Goal: Transaction & Acquisition: Purchase product/service

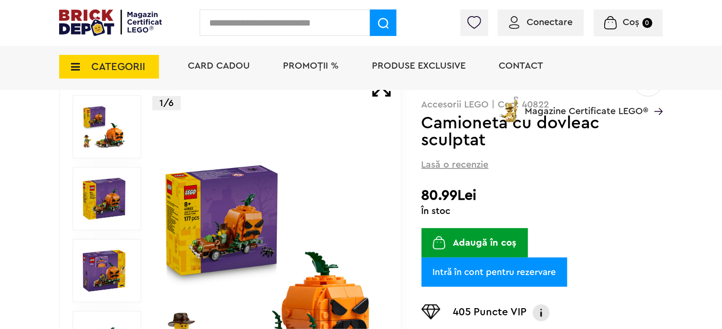
scroll to position [142, 0]
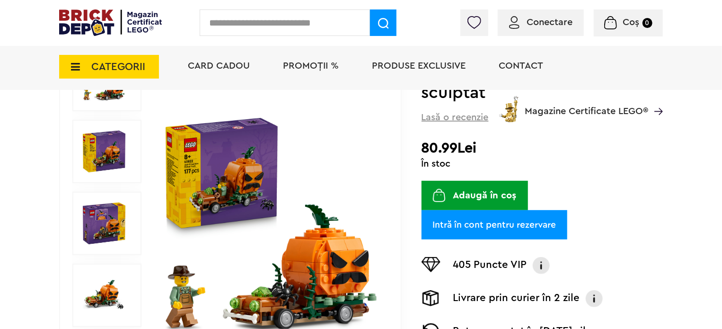
click at [484, 196] on button "Adaugă în coș" at bounding box center [475, 195] width 107 height 29
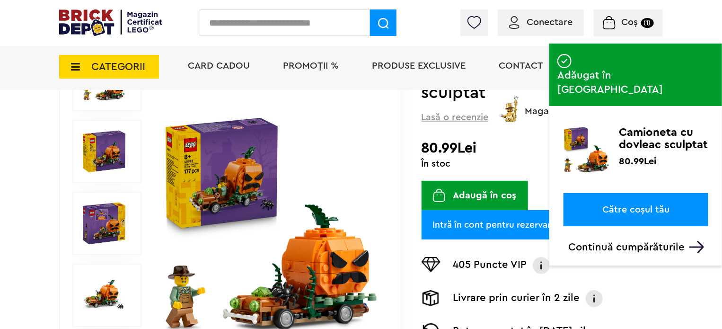
click at [590, 241] on p "Continuă cumpărăturile" at bounding box center [639, 247] width 140 height 12
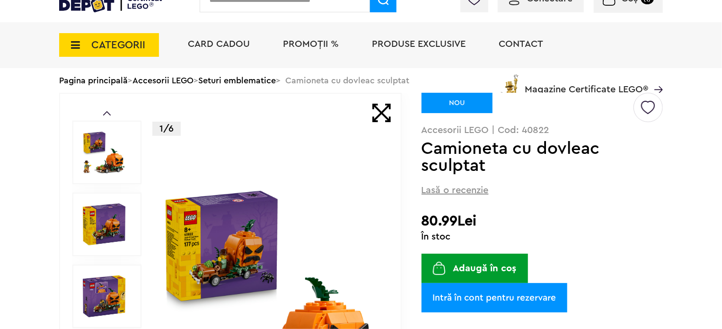
scroll to position [0, 0]
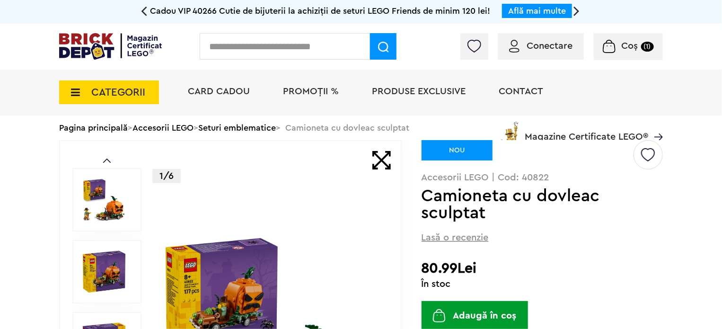
click at [78, 97] on icon at bounding box center [72, 92] width 15 height 10
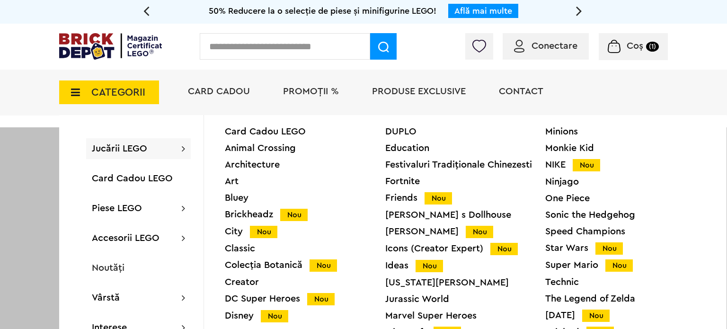
click at [78, 97] on icon at bounding box center [72, 92] width 15 height 10
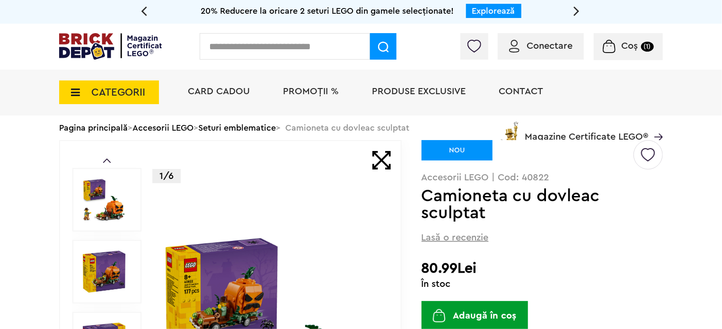
click at [235, 54] on input "text" at bounding box center [285, 46] width 170 height 27
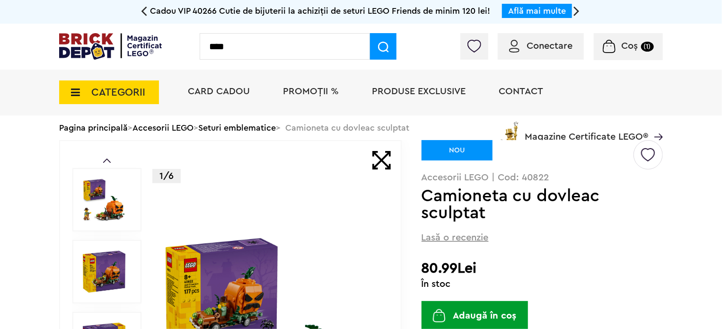
type input "****"
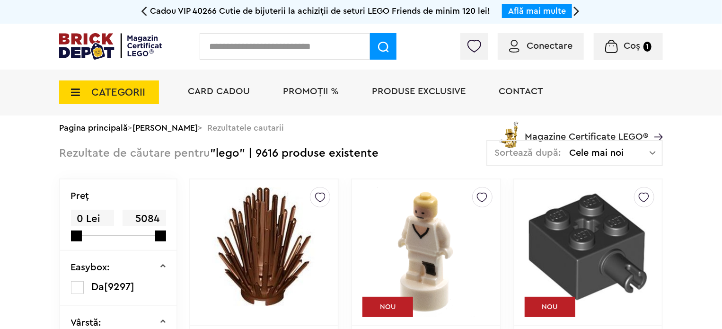
scroll to position [47, 0]
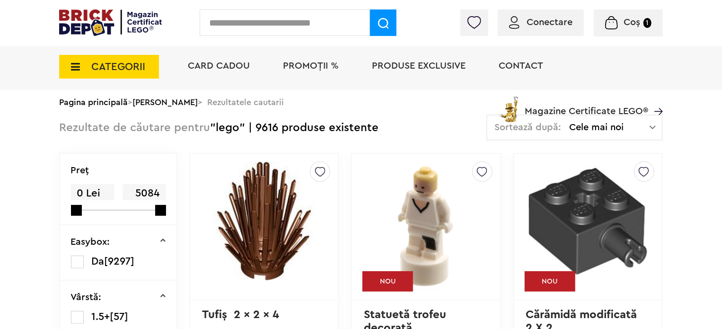
click at [587, 126] on span "Cele mai noi" at bounding box center [609, 127] width 80 height 9
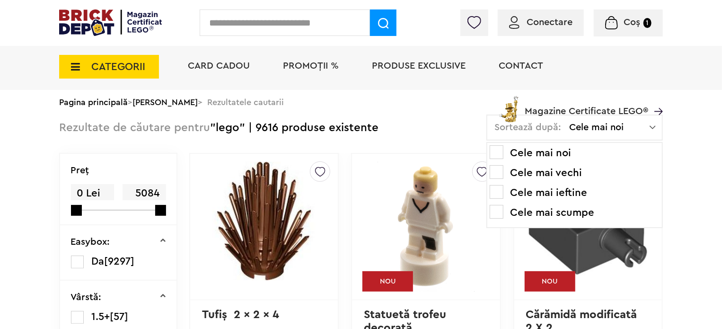
click at [519, 193] on li "Cele mai ieftine" at bounding box center [575, 192] width 170 height 15
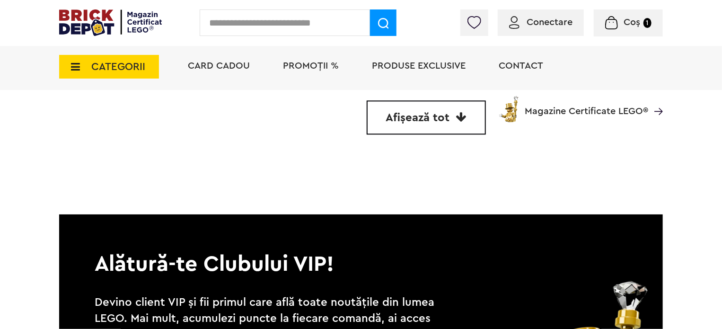
scroll to position [2840, 0]
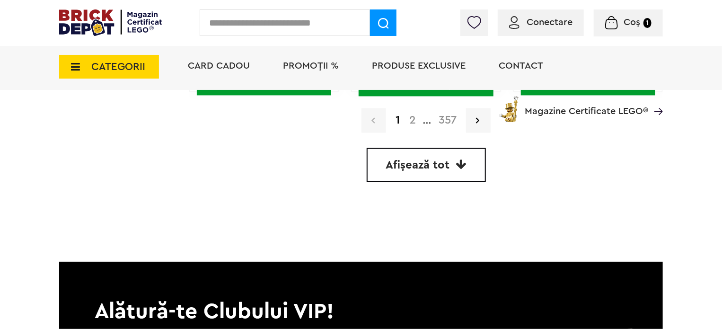
click at [412, 118] on div "Card Cadou PROMOȚII % Produse exclusive Contact Magazine Certificate LEGO®" at bounding box center [420, 83] width 485 height 78
click at [478, 115] on div "Card Cadou PROMOȚII % Produse exclusive Contact Magazine Certificate LEGO®" at bounding box center [420, 83] width 485 height 78
click at [477, 123] on link at bounding box center [478, 120] width 25 height 25
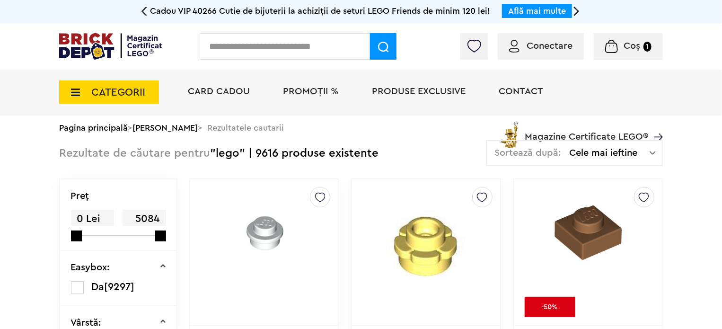
click at [2, 90] on div "CATEGORII Jucării LEGO Card Cadou LEGO Animal Crossing Architecture Art Bluey B…" at bounding box center [361, 93] width 722 height 46
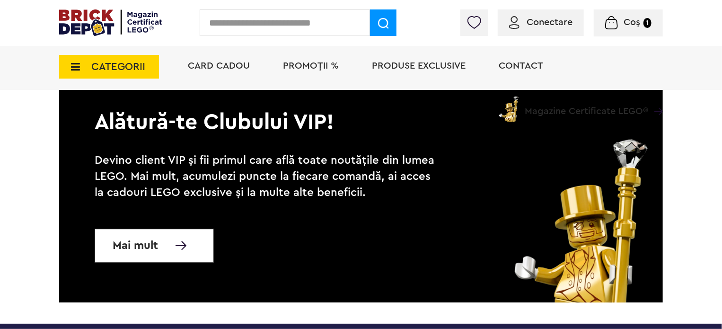
scroll to position [2793, 0]
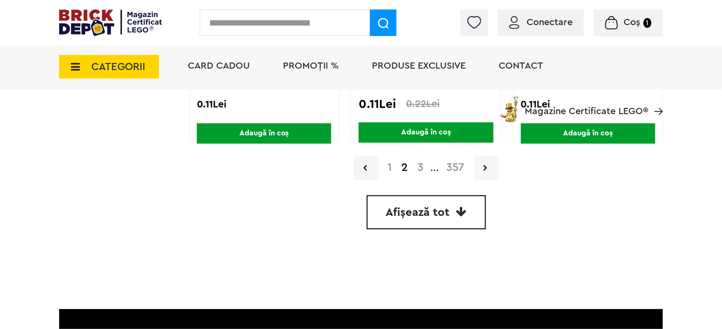
click at [420, 164] on link "3" at bounding box center [421, 167] width 16 height 11
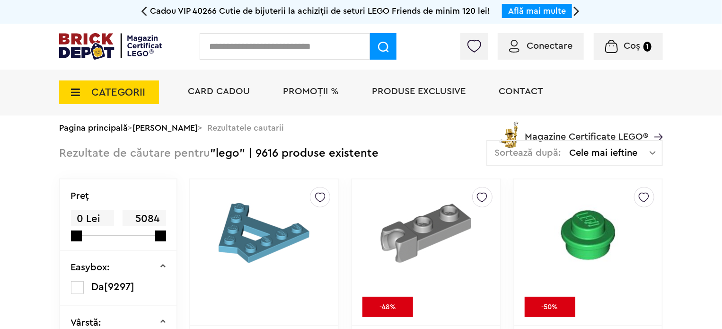
click at [21, 99] on div "CATEGORII Jucării LEGO Card Cadou LEGO Animal Crossing Architecture Art Bluey B…" at bounding box center [361, 93] width 722 height 46
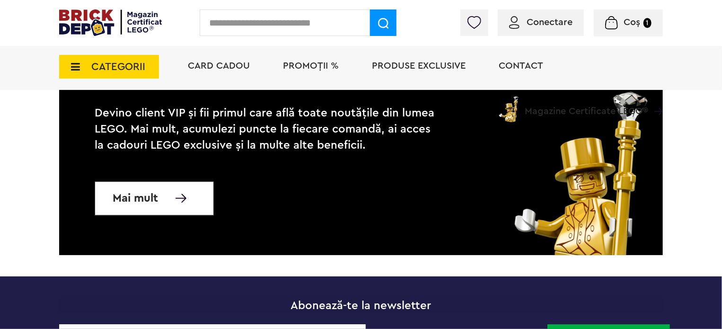
scroll to position [2840, 0]
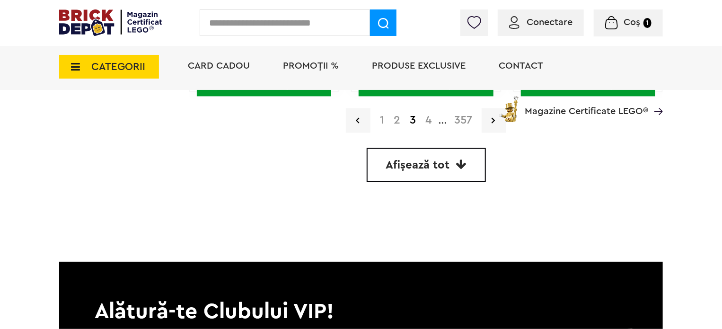
click at [427, 123] on link "4" at bounding box center [429, 120] width 16 height 11
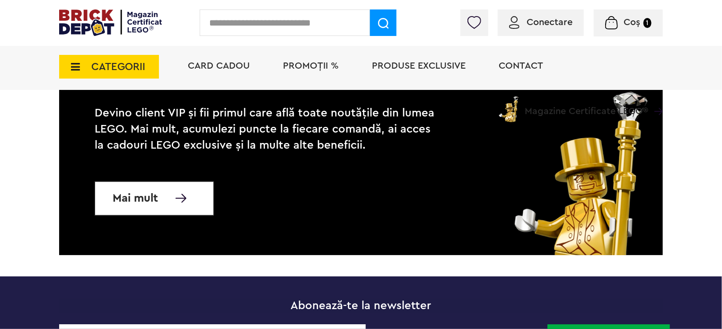
scroll to position [2840, 0]
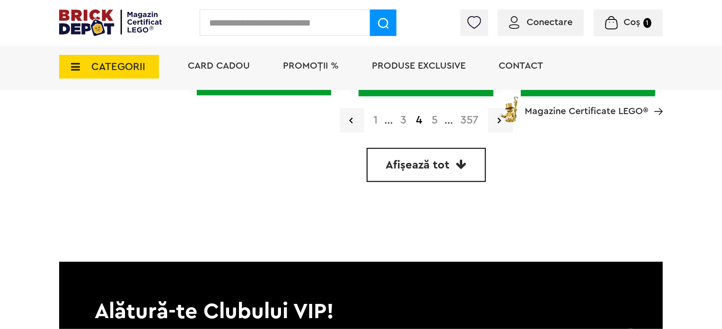
click at [434, 119] on div "Card Cadou PROMOȚII % Produse exclusive Contact Magazine Certificate LEGO®" at bounding box center [420, 83] width 485 height 78
click at [500, 119] on img at bounding box center [511, 108] width 28 height 28
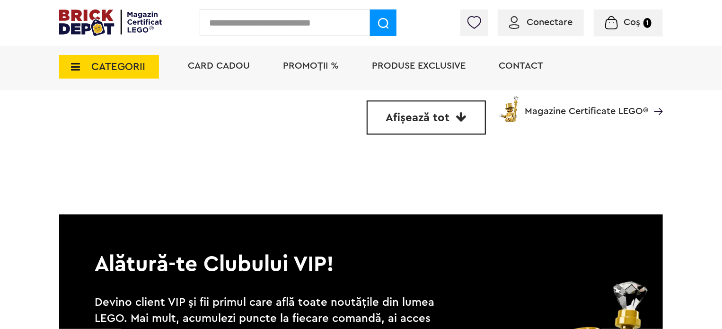
scroll to position [2651, 0]
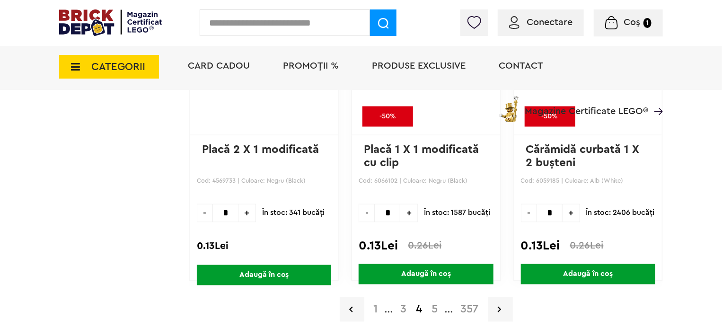
click at [434, 304] on link "5" at bounding box center [435, 309] width 16 height 11
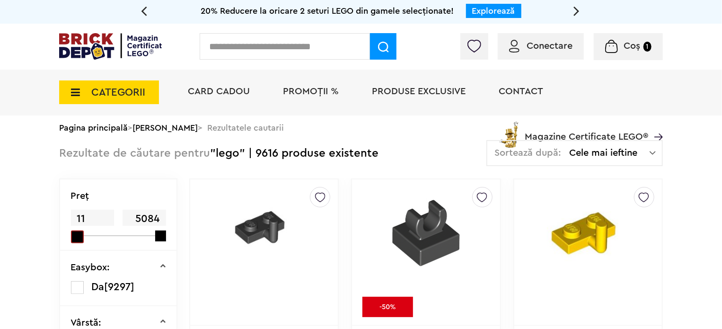
drag, startPoint x: 78, startPoint y: 236, endPoint x: 72, endPoint y: 236, distance: 5.2
click at [72, 236] on span at bounding box center [77, 237] width 13 height 13
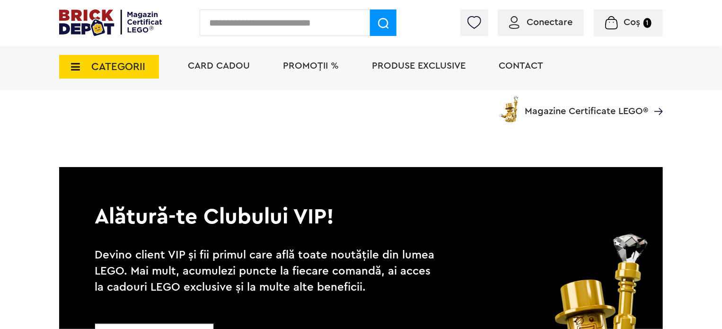
scroll to position [2746, 0]
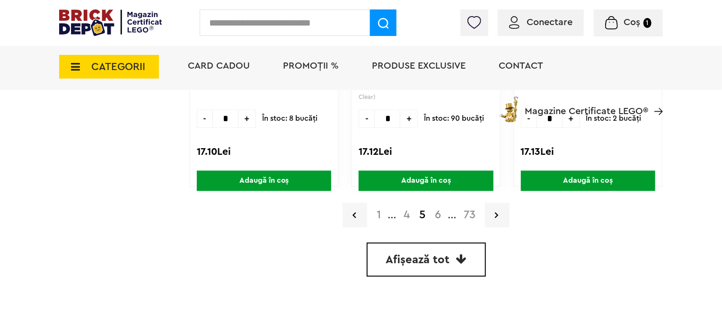
click at [439, 213] on link "6" at bounding box center [438, 214] width 16 height 11
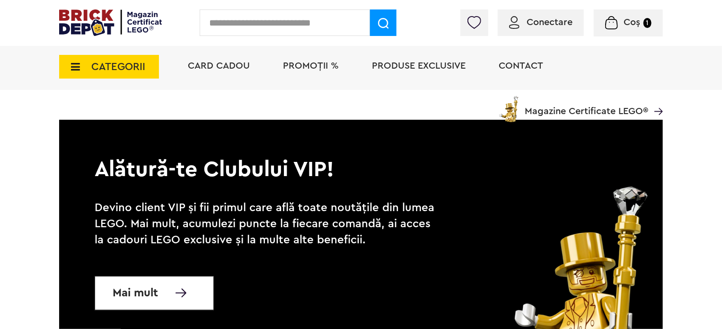
scroll to position [2746, 0]
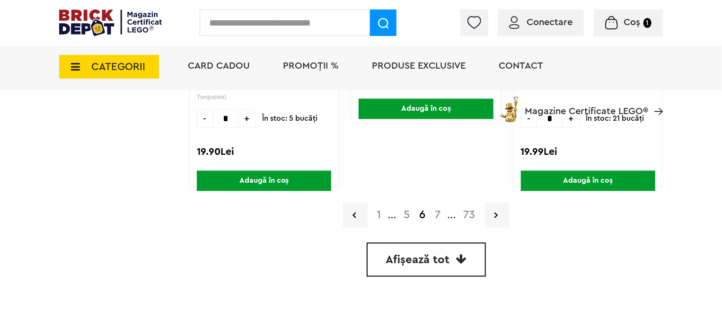
click at [441, 212] on link "7" at bounding box center [438, 214] width 15 height 11
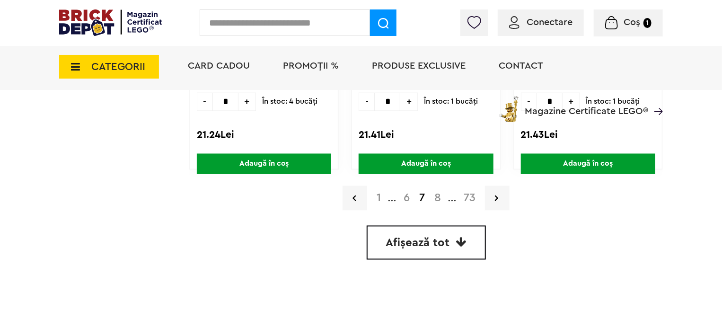
scroll to position [2651, 0]
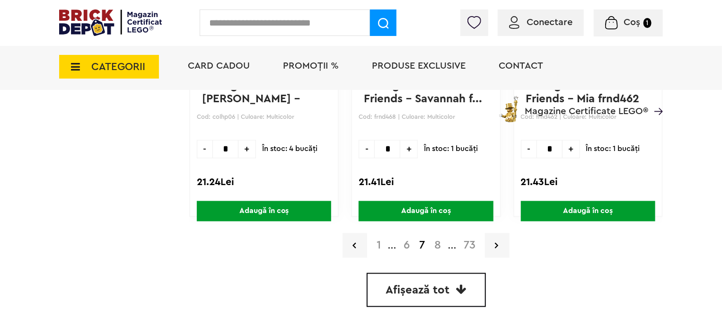
click at [436, 240] on link "8" at bounding box center [438, 245] width 16 height 11
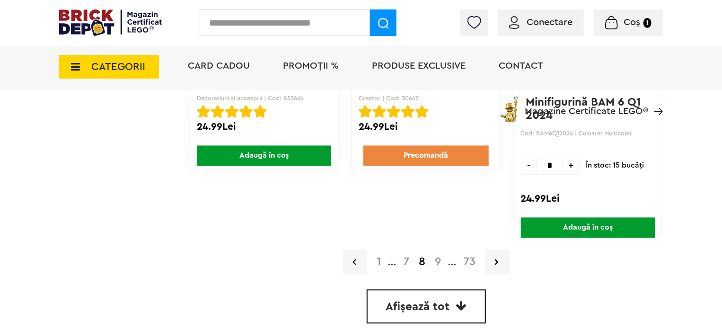
scroll to position [2793, 0]
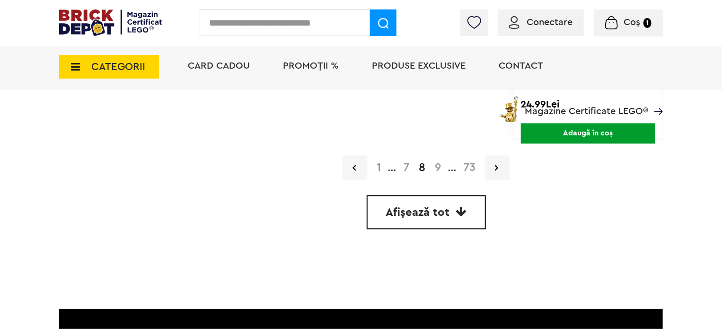
click at [437, 166] on link "9" at bounding box center [438, 167] width 16 height 11
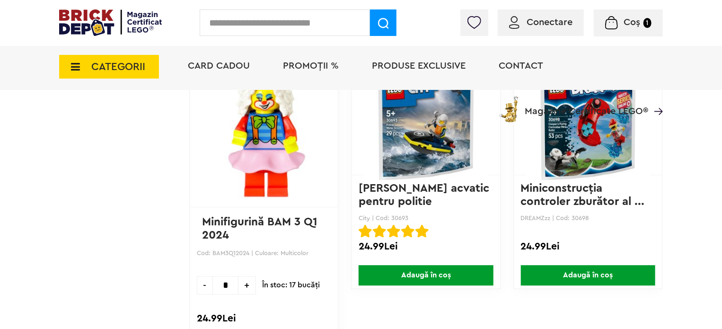
scroll to position [3124, 0]
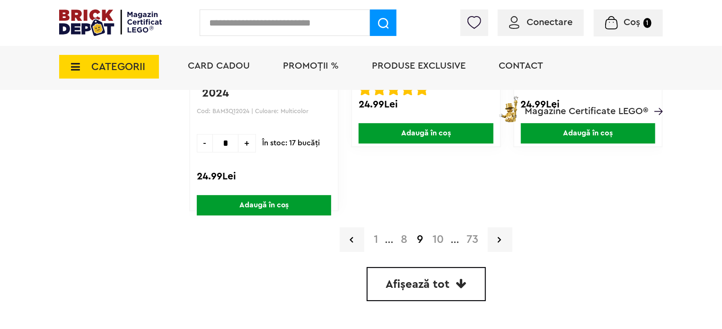
click at [437, 234] on link "10" at bounding box center [438, 239] width 21 height 11
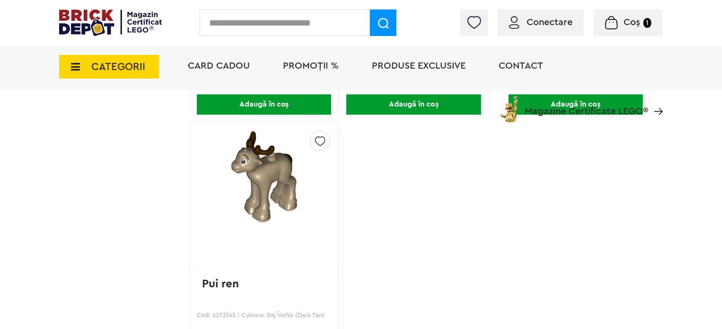
scroll to position [3219, 0]
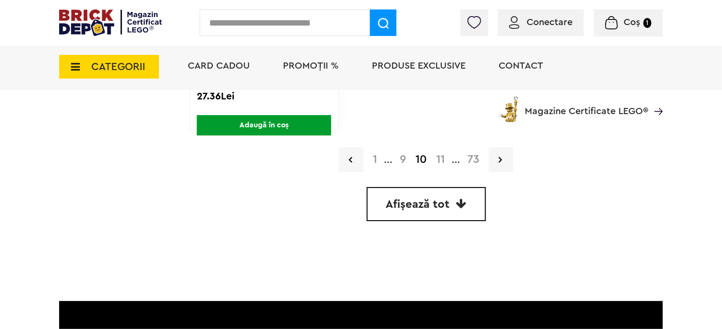
click at [441, 154] on link "11" at bounding box center [441, 159] width 18 height 11
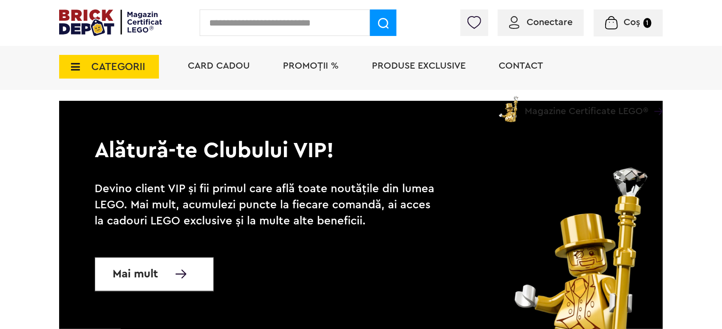
scroll to position [2556, 0]
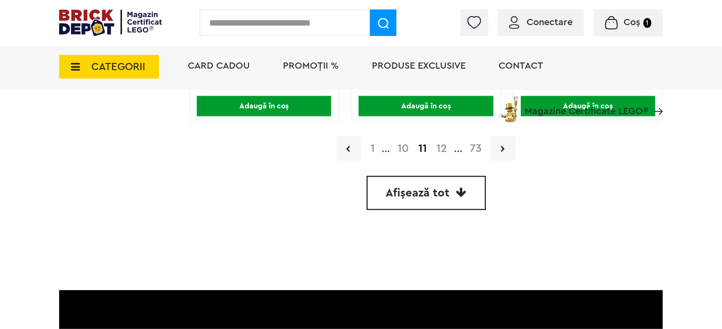
click at [444, 147] on link "12" at bounding box center [442, 148] width 20 height 11
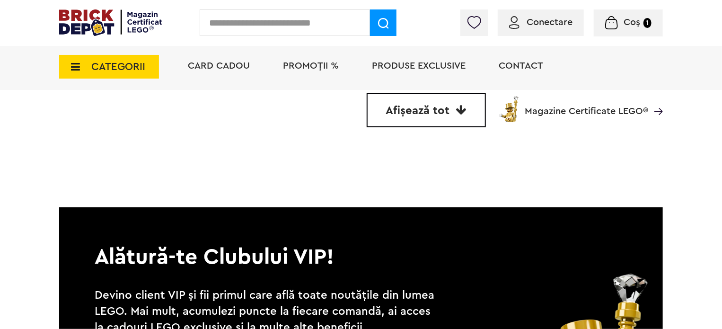
scroll to position [2178, 0]
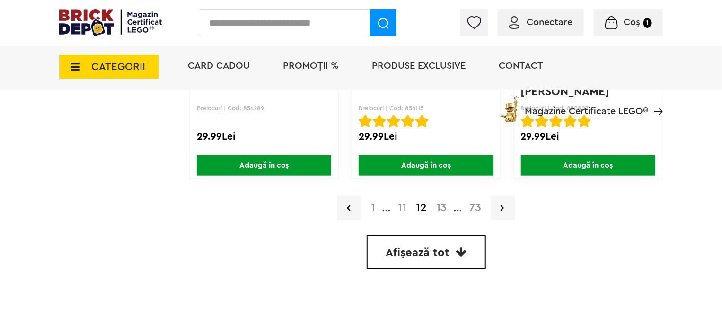
click at [445, 205] on link "13" at bounding box center [442, 207] width 20 height 11
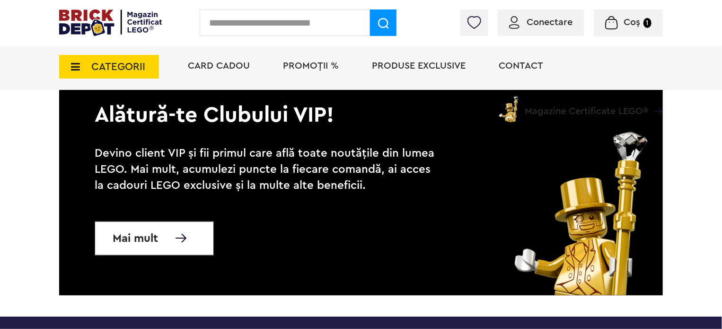
scroll to position [2178, 0]
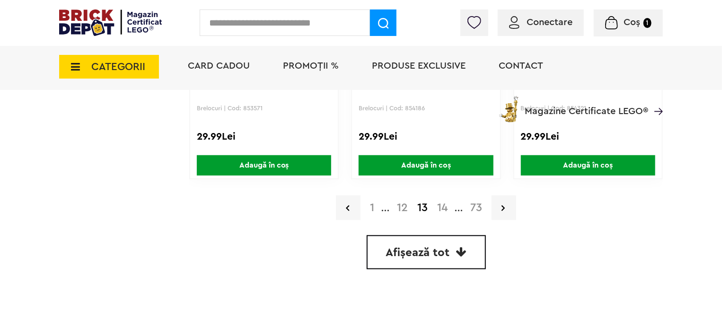
click at [446, 206] on link "14" at bounding box center [443, 207] width 20 height 11
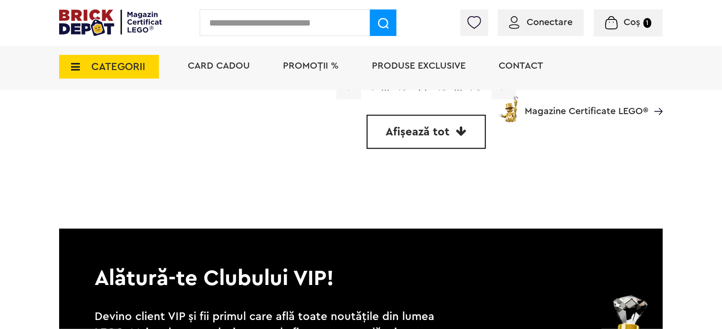
scroll to position [2604, 0]
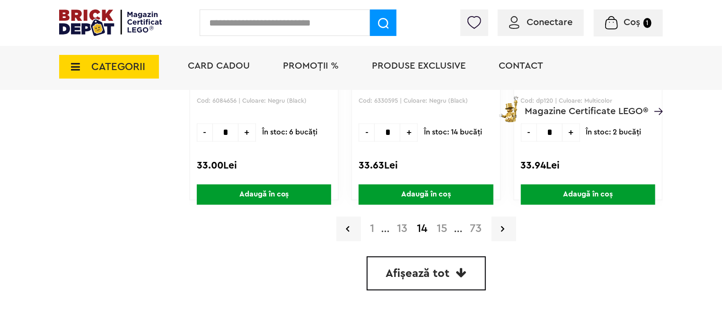
click at [444, 227] on link "15" at bounding box center [443, 228] width 20 height 11
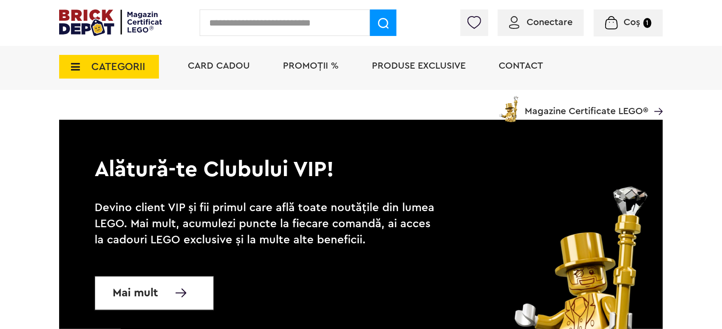
scroll to position [2793, 0]
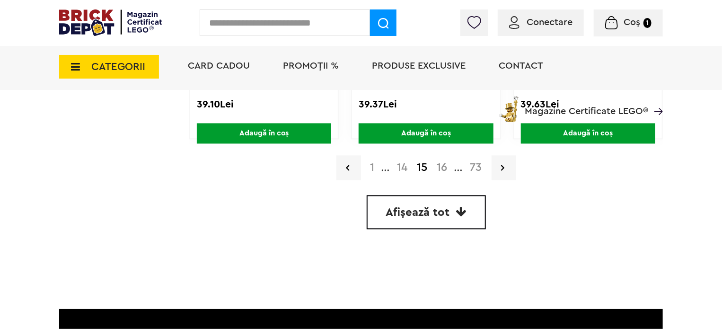
click at [445, 162] on link "16" at bounding box center [443, 167] width 20 height 11
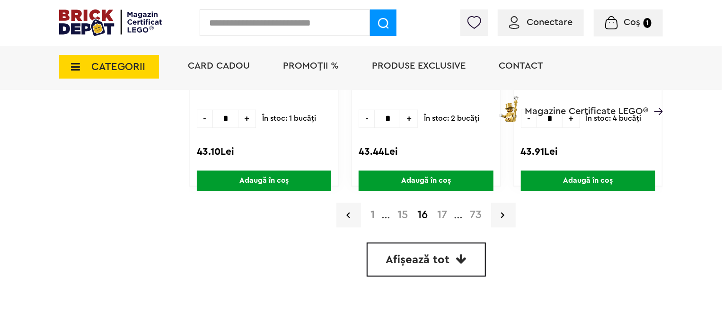
click at [444, 214] on link "17" at bounding box center [442, 214] width 19 height 11
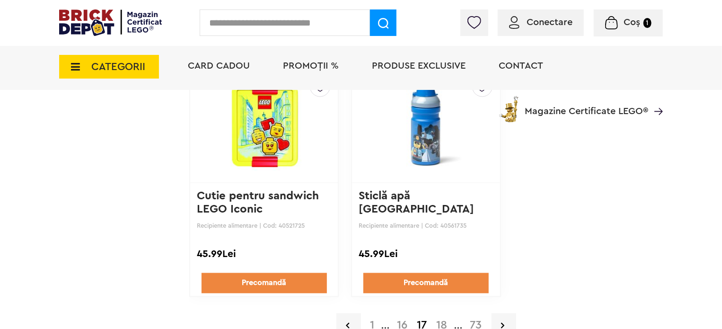
scroll to position [2746, 0]
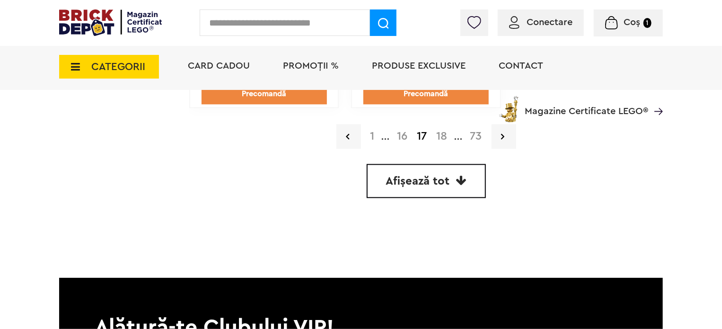
click at [438, 136] on link "18" at bounding box center [442, 136] width 20 height 11
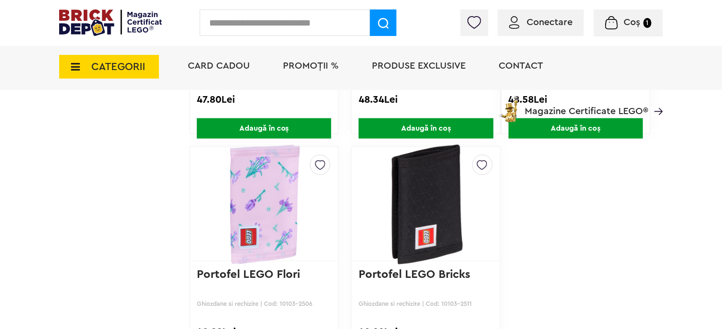
scroll to position [2604, 0]
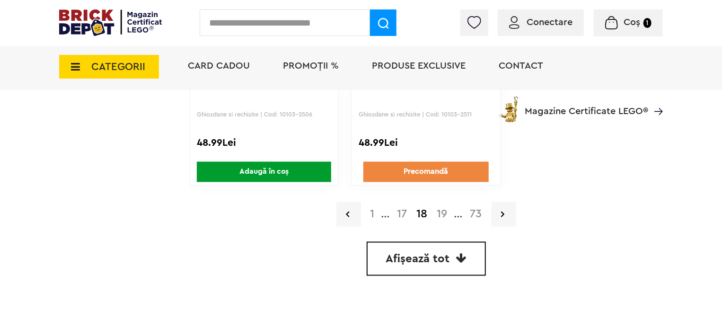
click at [447, 213] on link "19" at bounding box center [443, 214] width 20 height 11
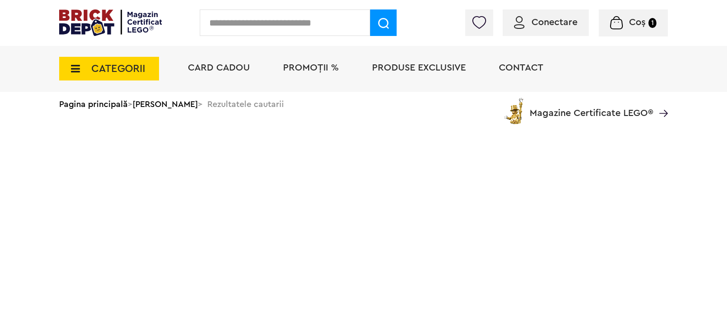
click at [628, 22] on span "Coș 1" at bounding box center [633, 22] width 46 height 9
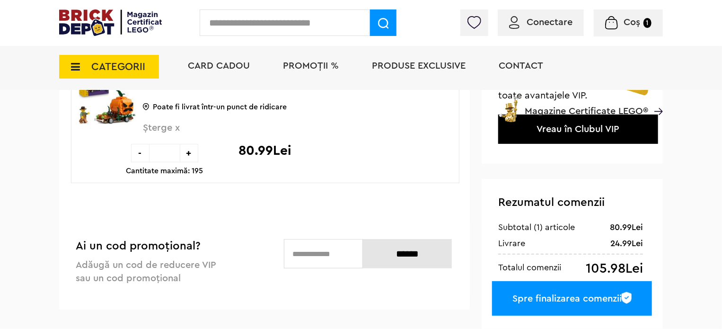
scroll to position [189, 0]
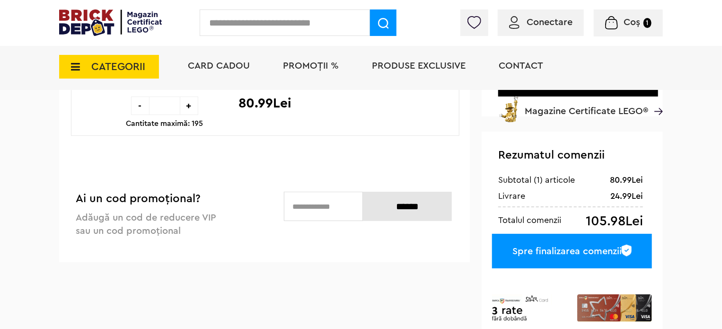
click at [578, 248] on div "Spre finalizarea comenzii" at bounding box center [572, 251] width 160 height 35
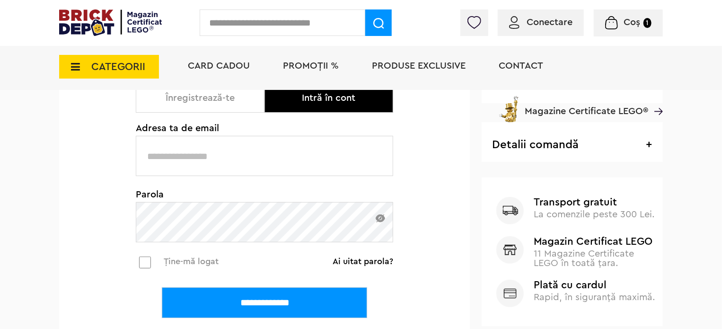
scroll to position [284, 0]
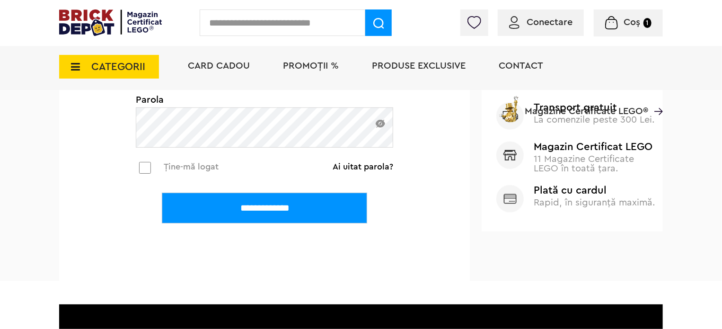
type input "**********"
click at [276, 219] on input "**********" at bounding box center [264, 208] width 205 height 31
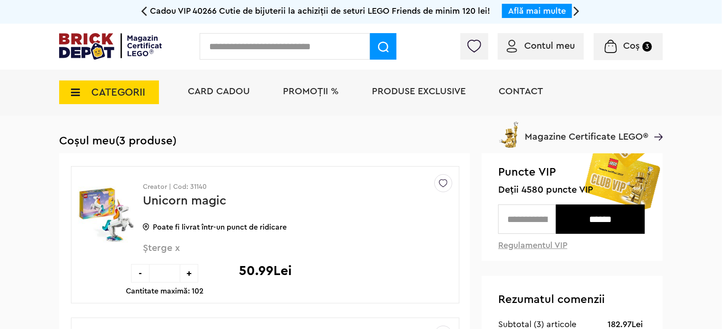
scroll to position [47, 0]
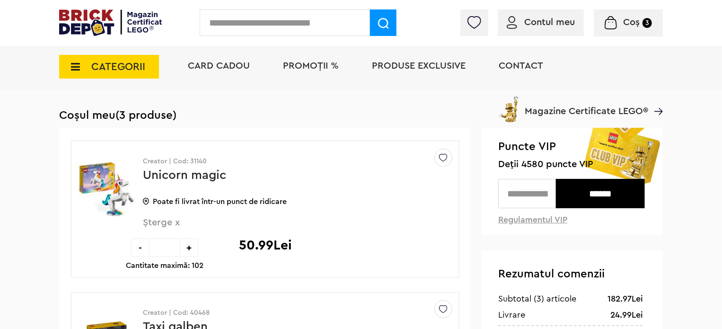
click at [166, 218] on span "Șterge x" at bounding box center [282, 228] width 278 height 20
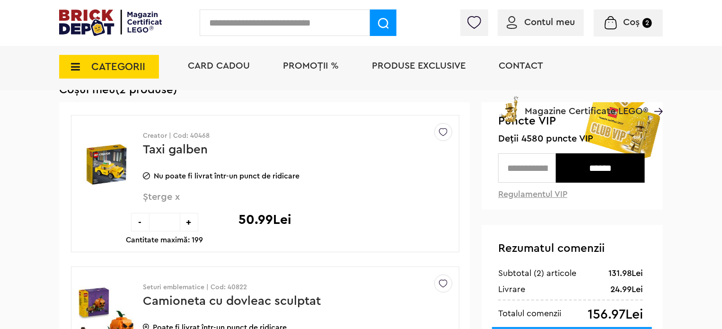
scroll to position [26, 0]
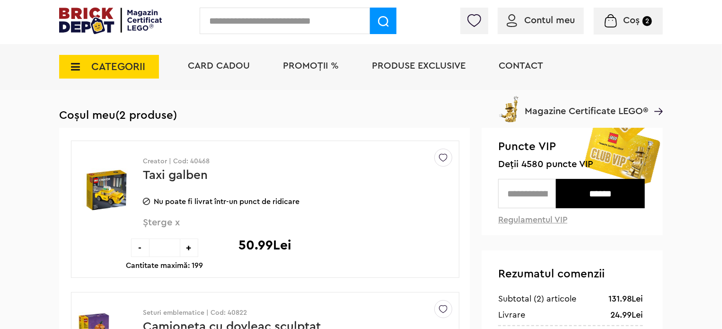
click at [536, 196] on input "text" at bounding box center [527, 193] width 58 height 29
type input "****"
click at [594, 203] on input "******" at bounding box center [600, 193] width 89 height 29
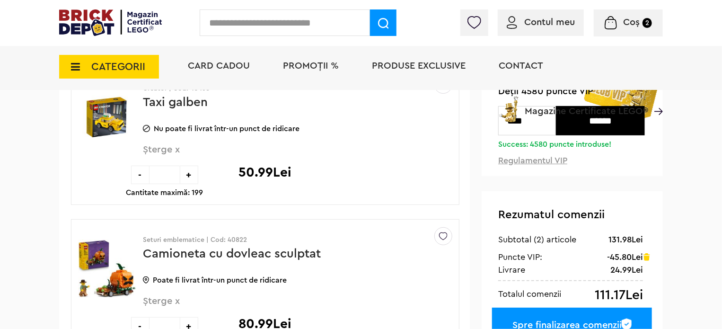
scroll to position [168, 0]
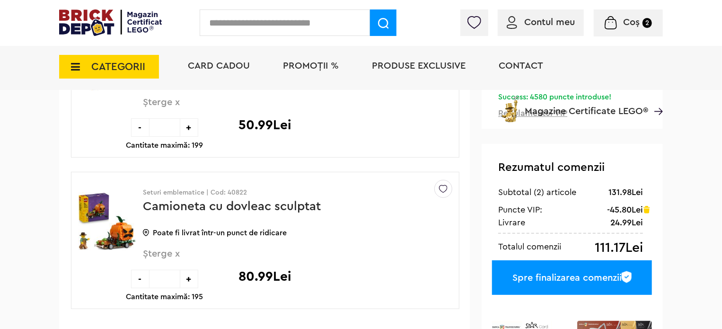
click at [557, 276] on div "Spre finalizarea comenzii" at bounding box center [572, 277] width 160 height 35
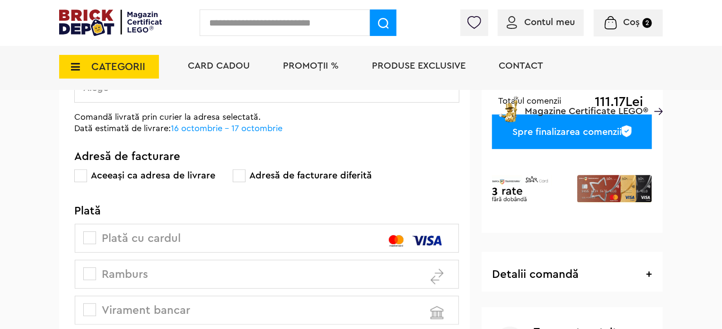
scroll to position [95, 0]
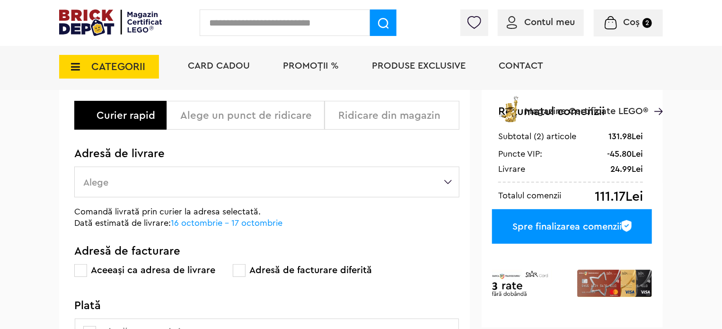
click at [153, 183] on label "Alege" at bounding box center [266, 182] width 385 height 31
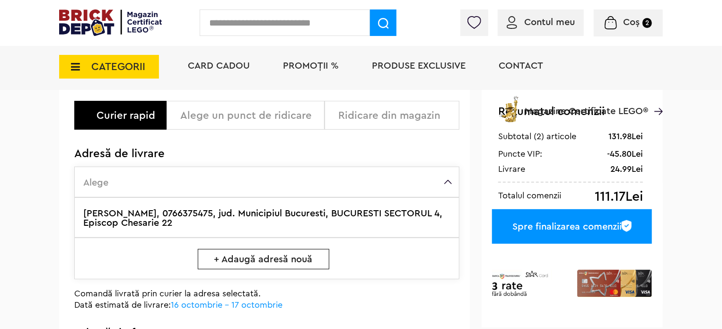
click at [276, 217] on label "Eftimie Raluca, 0766375475, jud. Municipiul Bucuresti, BUCURESTI SECTORUL 4, Ep…" at bounding box center [266, 217] width 385 height 40
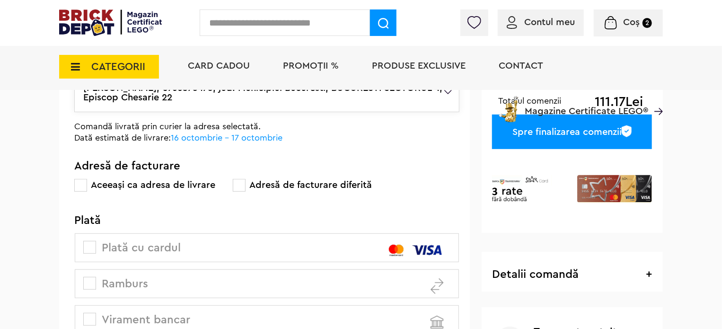
scroll to position [237, 0]
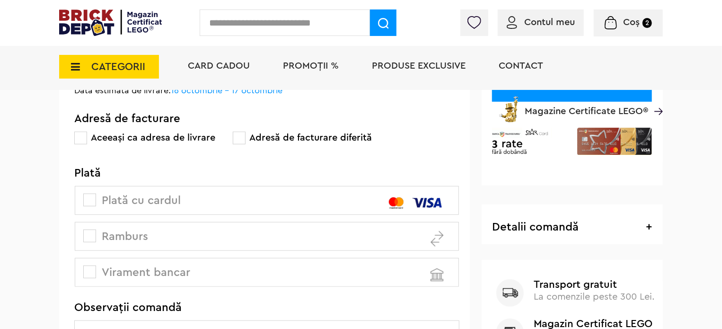
click at [97, 235] on span "Ramburs" at bounding box center [116, 236] width 63 height 11
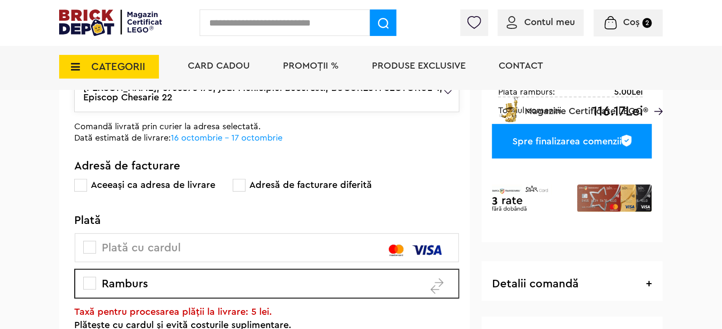
scroll to position [47, 0]
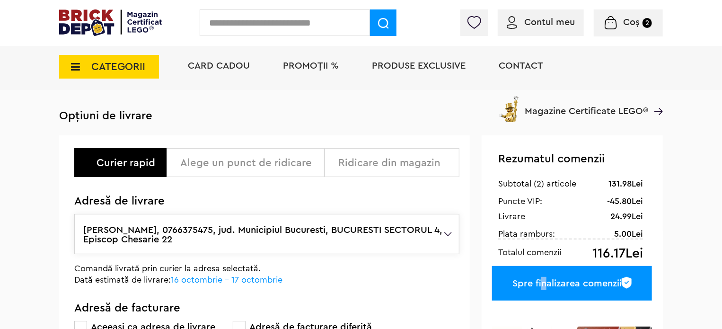
click at [543, 284] on div "Spre finalizarea comenzii" at bounding box center [572, 283] width 160 height 35
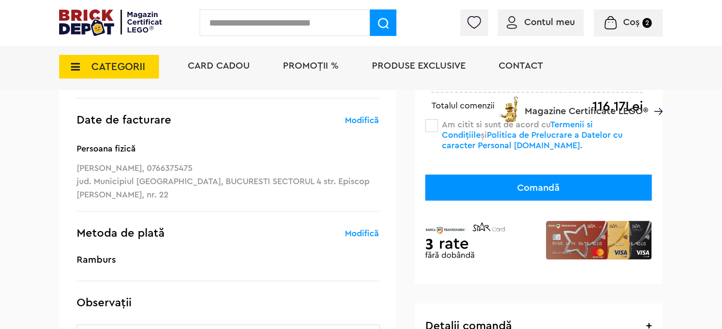
scroll to position [237, 0]
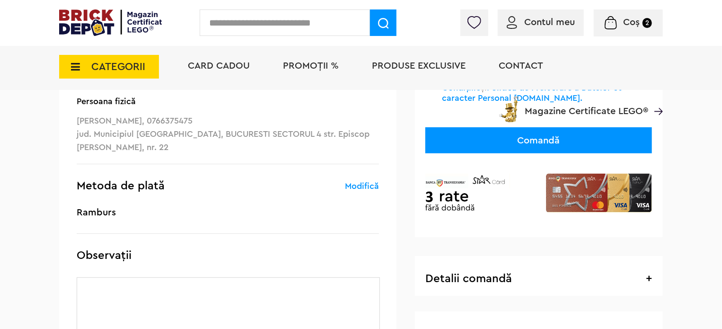
click at [547, 143] on button "Comandă" at bounding box center [539, 140] width 227 height 26
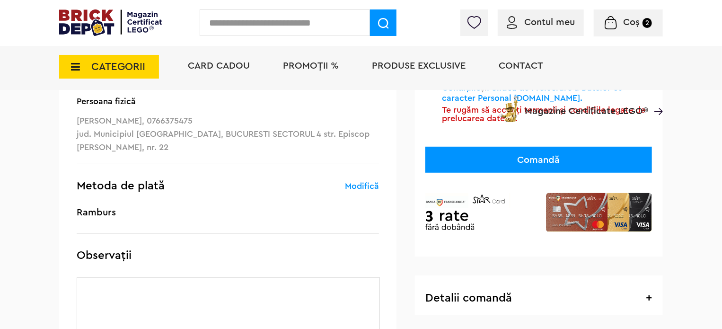
scroll to position [47, 0]
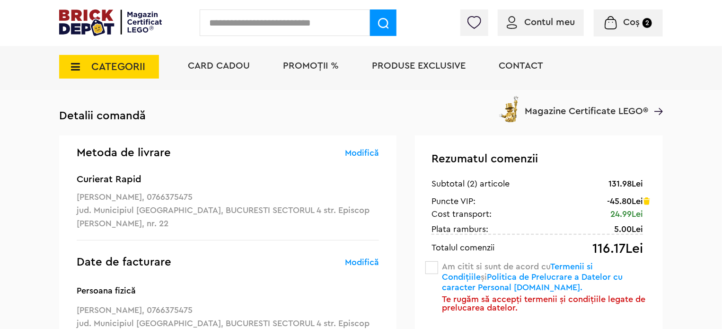
click at [421, 269] on div "Rezumatul comenzii 131.98Lei Subtotal (2) articole -45.80Lei Șterge Puncte VIP:…" at bounding box center [539, 290] width 248 height 311
click at [428, 268] on span at bounding box center [432, 267] width 13 height 13
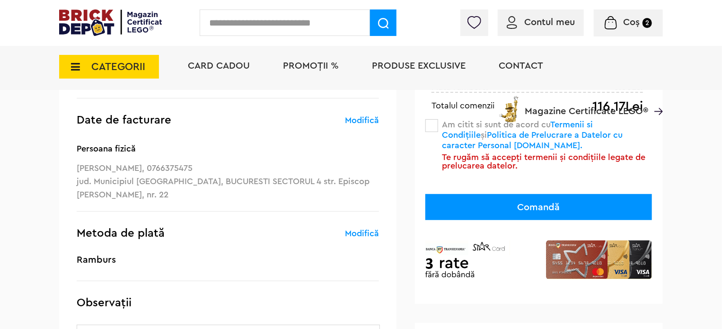
click at [549, 207] on button "Comandă" at bounding box center [539, 207] width 227 height 26
